Goal: Find specific page/section: Find specific page/section

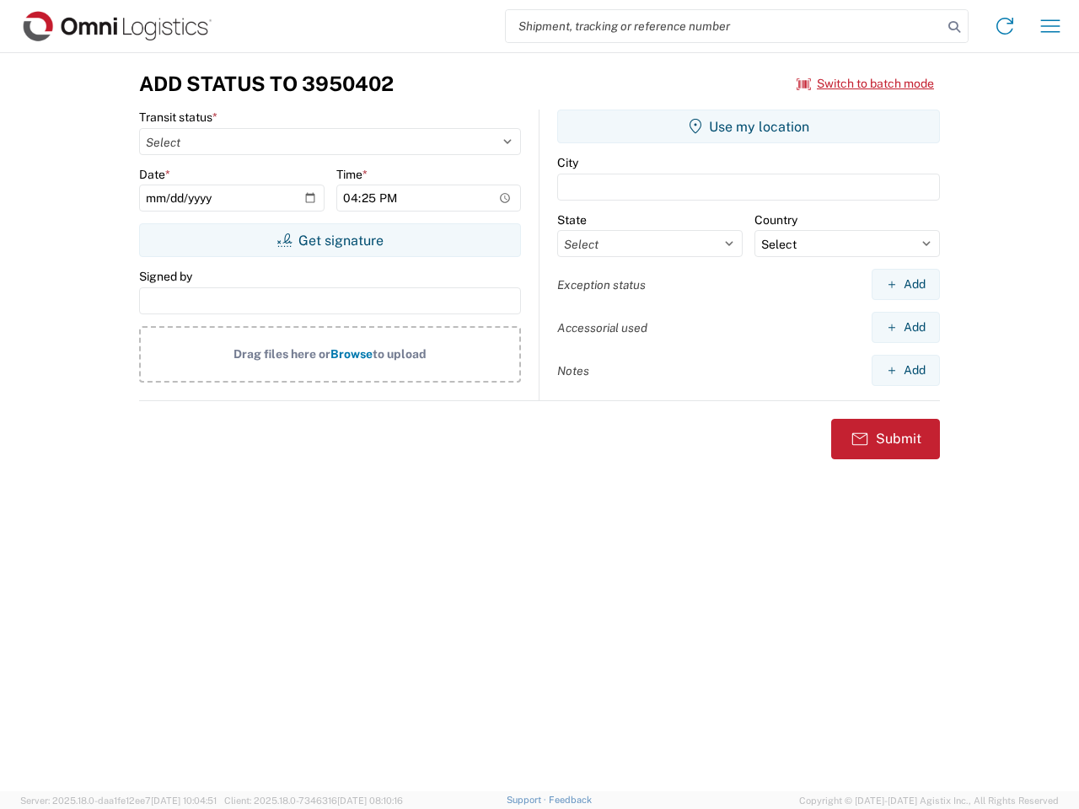
click at [724, 26] on input "search" at bounding box center [724, 26] width 437 height 32
click at [954, 27] on icon at bounding box center [954, 27] width 24 height 24
click at [1005, 26] on icon at bounding box center [1004, 26] width 27 height 27
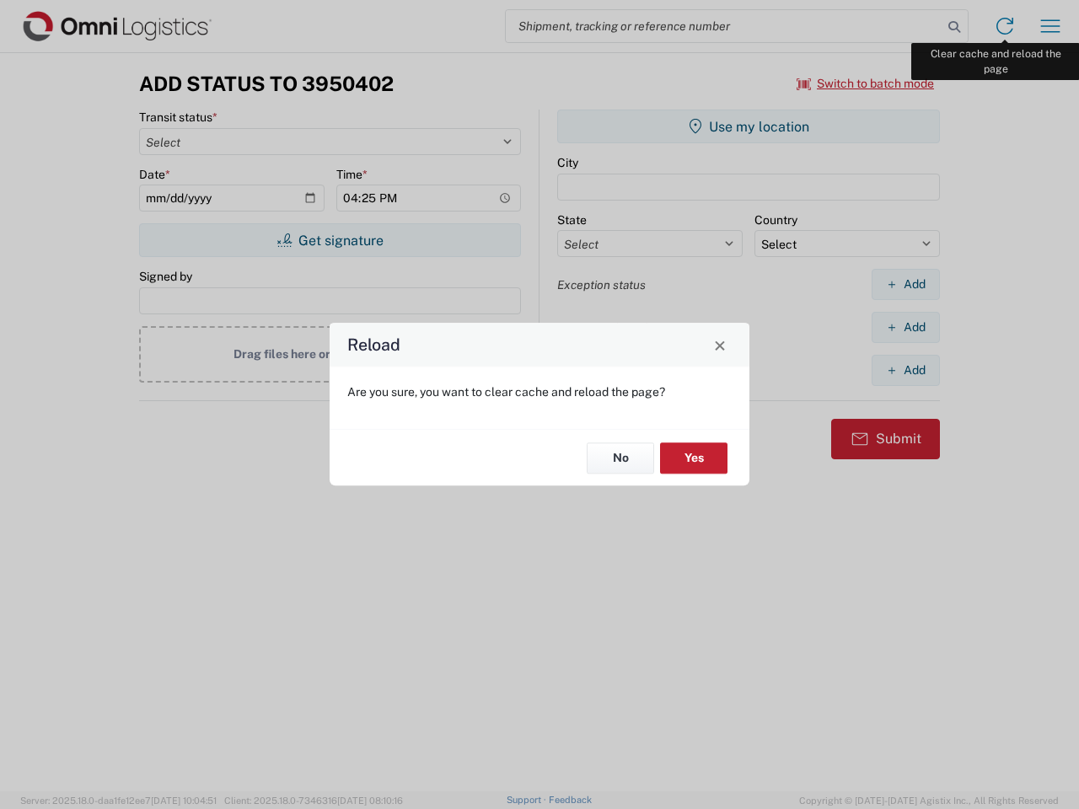
click at [1050, 26] on div "Reload Are you sure, you want to clear cache and reload the page? No Yes" at bounding box center [539, 404] width 1079 height 809
click at [866, 83] on div "Reload Are you sure, you want to clear cache and reload the page? No Yes" at bounding box center [539, 404] width 1079 height 809
click at [330, 240] on div "Reload Are you sure, you want to clear cache and reload the page? No Yes" at bounding box center [539, 404] width 1079 height 809
click at [748, 126] on div "Reload Are you sure, you want to clear cache and reload the page? No Yes" at bounding box center [539, 404] width 1079 height 809
click at [905, 284] on div "Reload Are you sure, you want to clear cache and reload the page? No Yes" at bounding box center [539, 404] width 1079 height 809
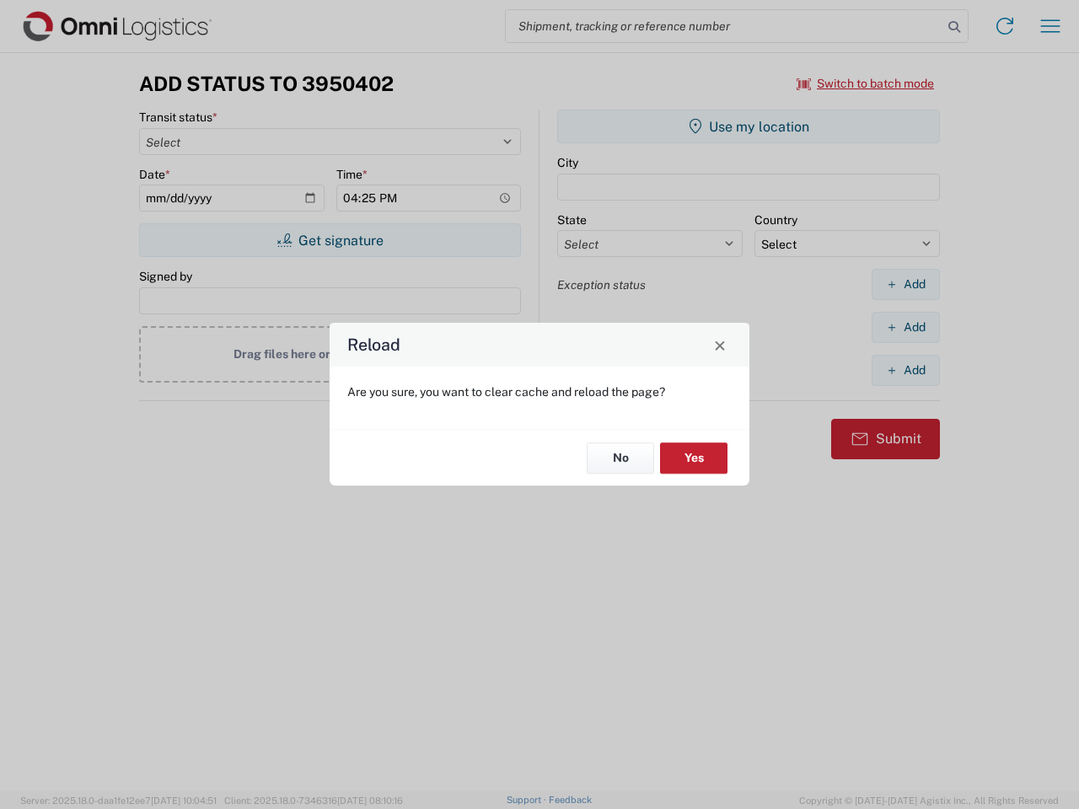
click at [905, 327] on div "Reload Are you sure, you want to clear cache and reload the page? No Yes" at bounding box center [539, 404] width 1079 height 809
click at [905, 370] on div "Reload Are you sure, you want to clear cache and reload the page? No Yes" at bounding box center [539, 404] width 1079 height 809
